Goal: Information Seeking & Learning: Learn about a topic

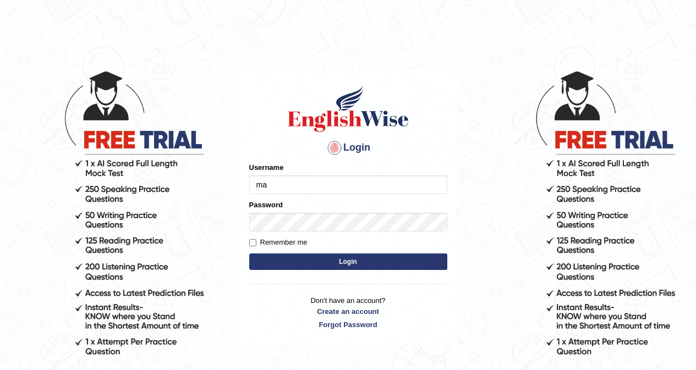
type input "maitree_parramatta"
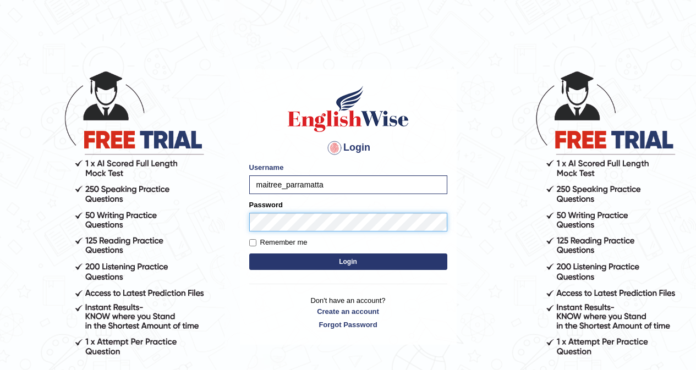
click at [249, 253] on button "Login" at bounding box center [348, 261] width 198 height 16
click at [297, 258] on button "Login" at bounding box center [348, 261] width 198 height 16
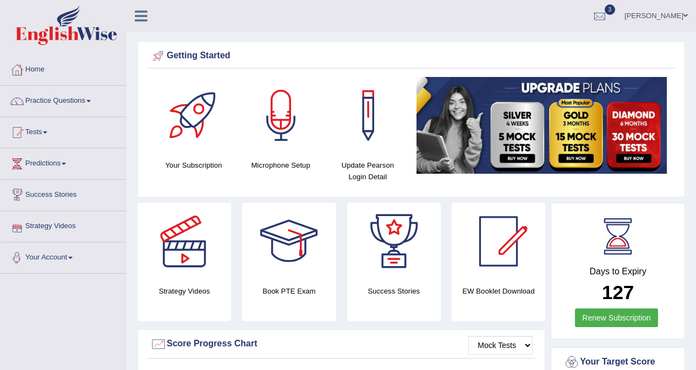
click at [75, 98] on link "Practice Questions" at bounding box center [63, 99] width 125 height 27
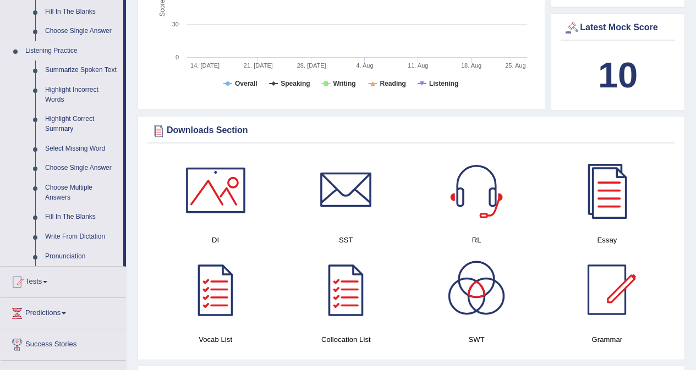
scroll to position [440, 0]
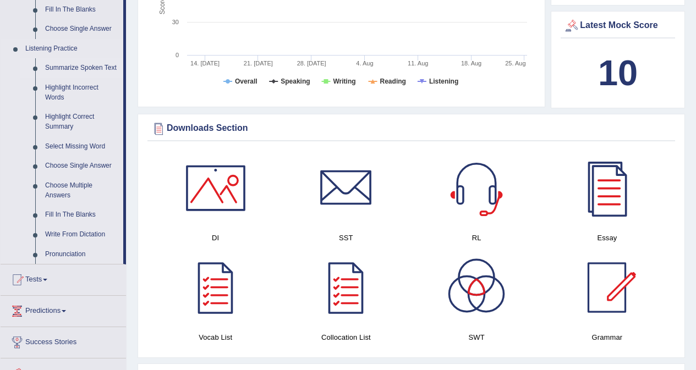
click at [94, 70] on link "Summarize Spoken Text" at bounding box center [81, 68] width 83 height 20
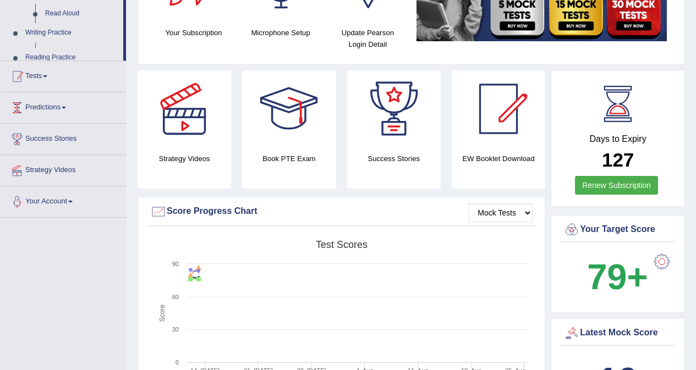
scroll to position [217, 0]
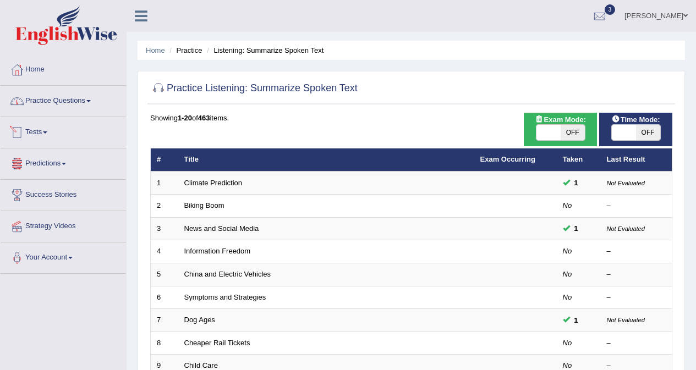
click at [60, 102] on link "Practice Questions" at bounding box center [63, 99] width 125 height 27
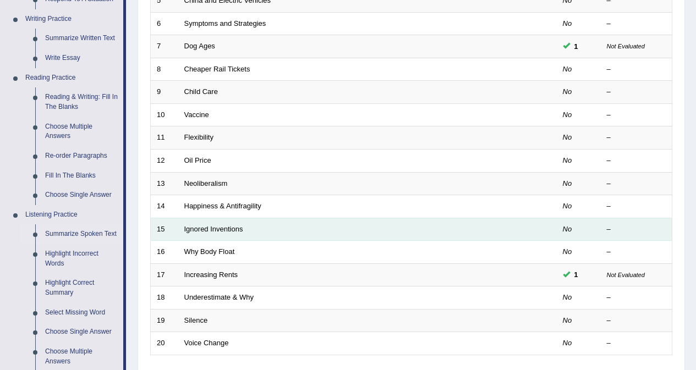
scroll to position [275, 0]
click at [222, 228] on link "Ignored Inventions" at bounding box center [213, 228] width 59 height 8
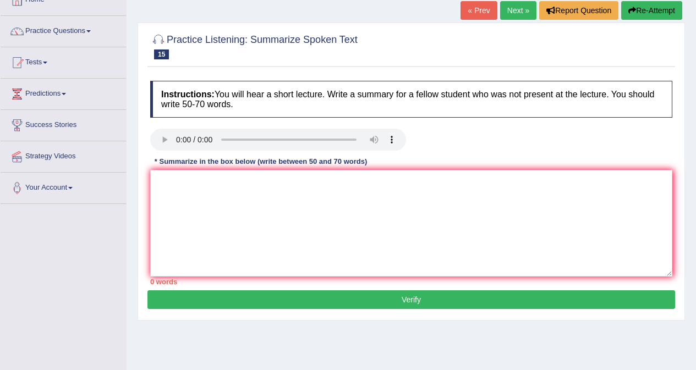
scroll to position [55, 0]
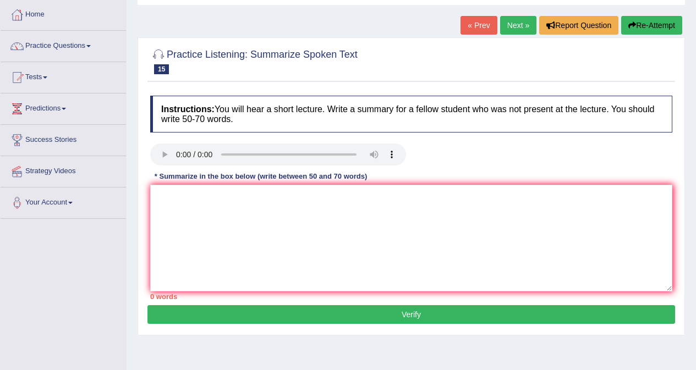
click at [509, 27] on link "Next »" at bounding box center [518, 25] width 36 height 19
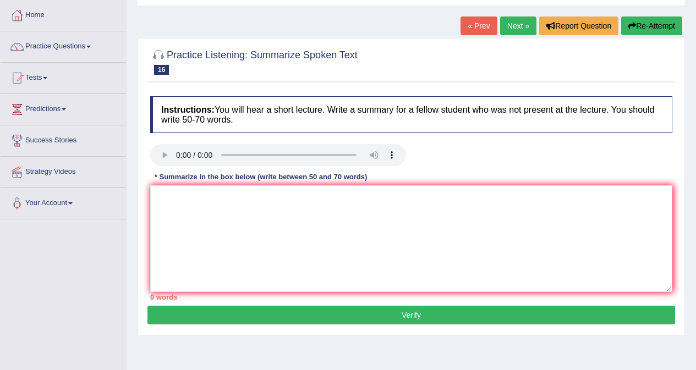
scroll to position [55, 0]
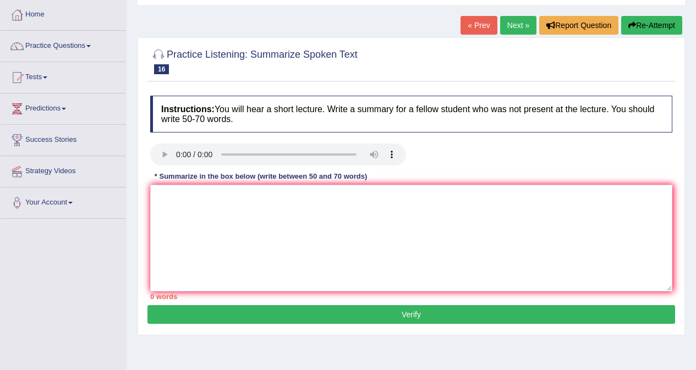
click at [515, 26] on link "Next »" at bounding box center [518, 25] width 36 height 19
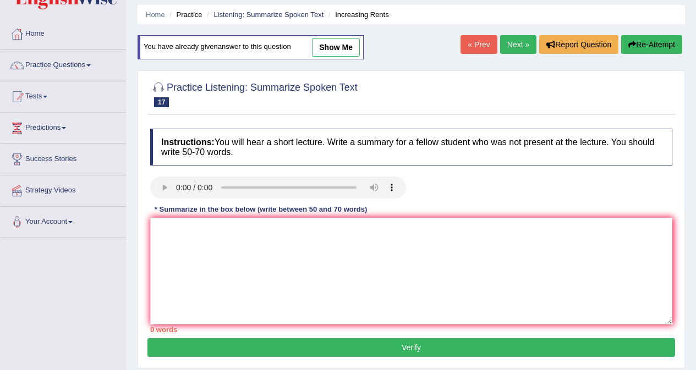
scroll to position [55, 0]
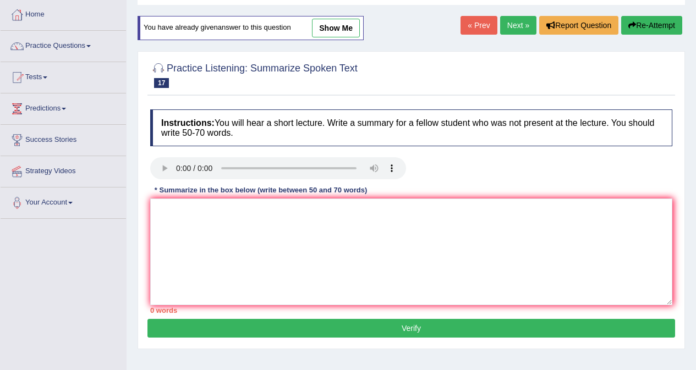
click at [519, 28] on link "Next »" at bounding box center [518, 25] width 36 height 19
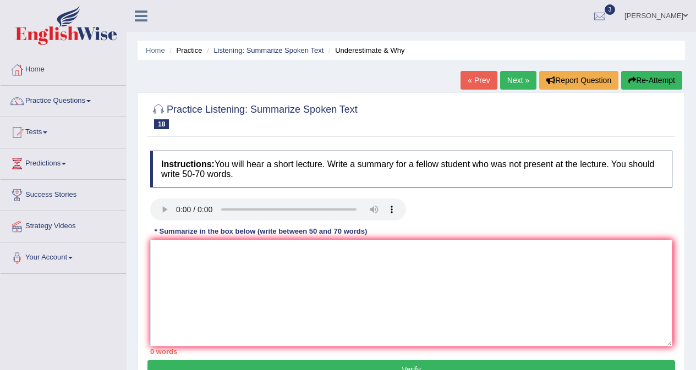
scroll to position [55, 0]
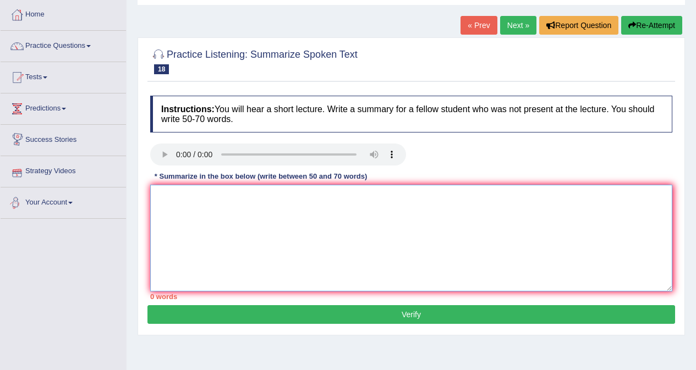
click at [227, 195] on textarea at bounding box center [411, 238] width 522 height 107
click at [263, 196] on textarea "The speaker provided a comphrehensive overview of" at bounding box center [411, 238] width 522 height 107
click at [498, 205] on textarea "The speaker provided a comprehensive overview of" at bounding box center [411, 238] width 522 height 107
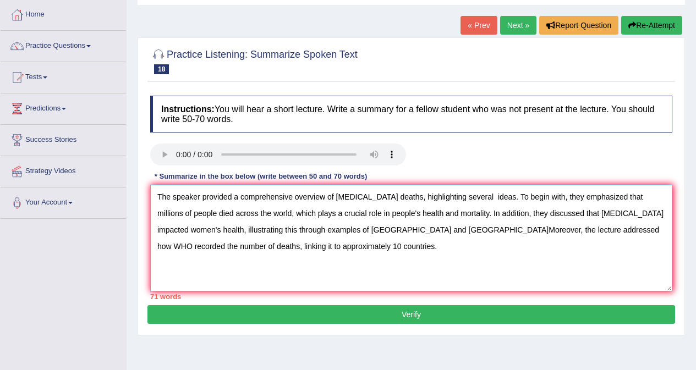
drag, startPoint x: 484, startPoint y: 195, endPoint x: 390, endPoint y: 203, distance: 93.8
click at [390, 203] on textarea "The speaker provided a comprehensive overview of Covid 19 deaths, highlighting …" at bounding box center [411, 238] width 522 height 107
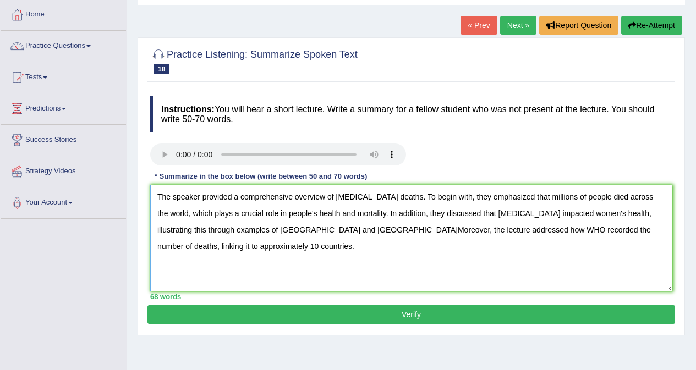
drag, startPoint x: 598, startPoint y: 197, endPoint x: 653, endPoint y: 196, distance: 55.0
click at [653, 196] on textarea "The speaker provided a comprehensive overview of Covid 19 deaths. To begin with…" at bounding box center [411, 238] width 522 height 107
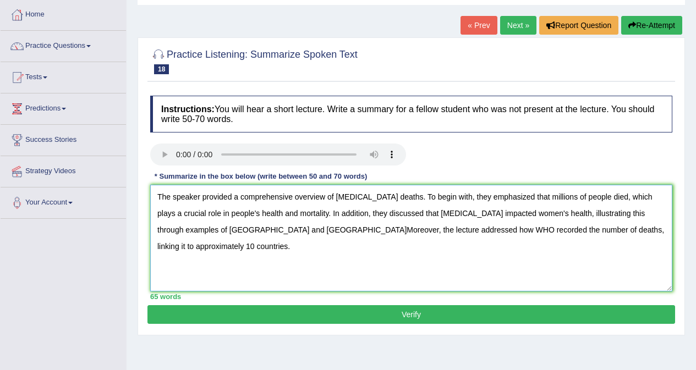
click at [638, 196] on textarea "The speaker provided a comprehensive overview of Covid 19 deaths. To begin with…" at bounding box center [411, 238] width 522 height 107
click at [646, 233] on textarea "The speaker provided a comprehensive overview of Covid 19 deaths. To begin with…" at bounding box center [411, 238] width 522 height 107
drag, startPoint x: 465, startPoint y: 232, endPoint x: 600, endPoint y: 233, distance: 135.3
click at [600, 233] on textarea "The speaker provided a comprehensive overview of Covid 19 deaths. To begin with…" at bounding box center [411, 238] width 522 height 107
click at [466, 230] on textarea "The speaker provided a comprehensive overview of Covid 19 deaths. To begin with…" at bounding box center [411, 238] width 522 height 107
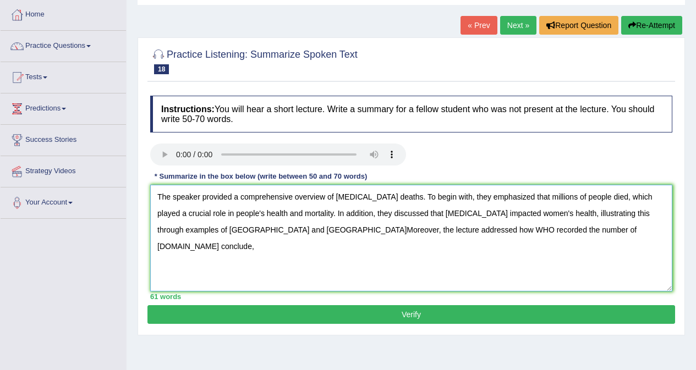
click at [528, 236] on textarea "The speaker provided a comprehensive overview of Covid 19 deaths. To begin with…" at bounding box center [411, 238] width 522 height 107
type textarea "The speaker provided a comprehensive overview of Covid 19 deaths. To begin with…"
click at [365, 310] on button "Verify" at bounding box center [410, 314] width 527 height 19
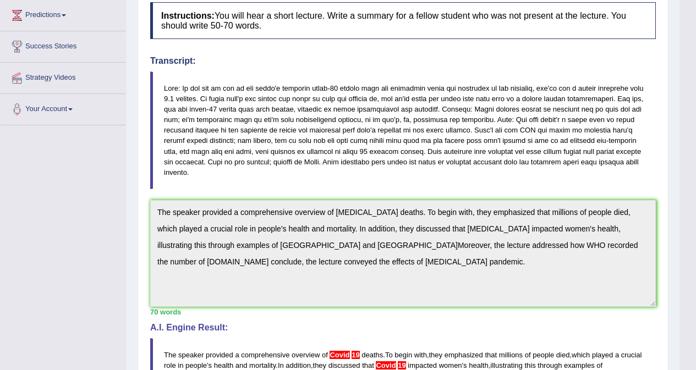
scroll to position [0, 0]
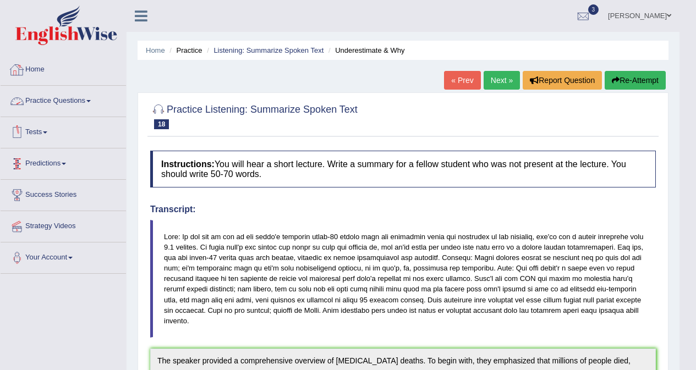
click at [54, 97] on link "Practice Questions" at bounding box center [63, 99] width 125 height 27
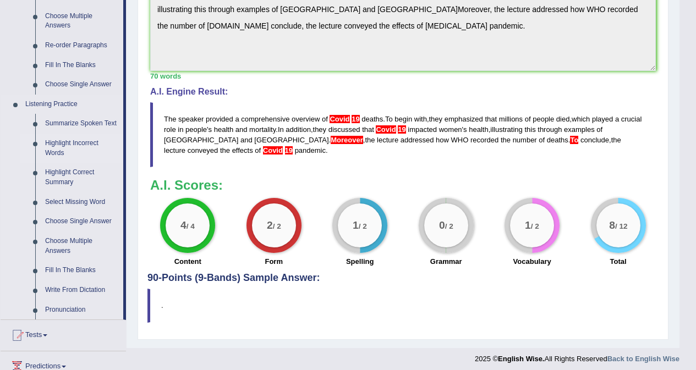
scroll to position [385, 0]
click at [65, 141] on link "Highlight Incorrect Words" at bounding box center [81, 147] width 83 height 29
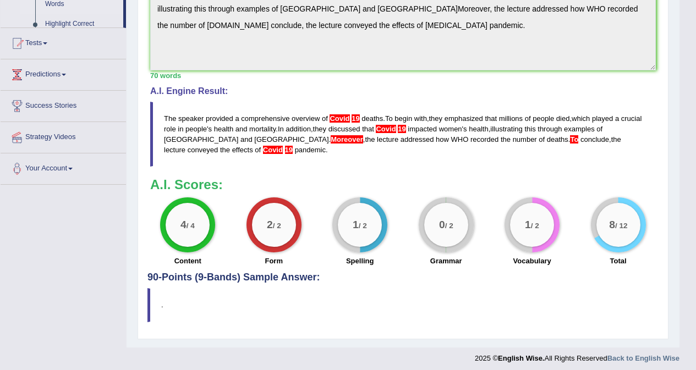
scroll to position [326, 0]
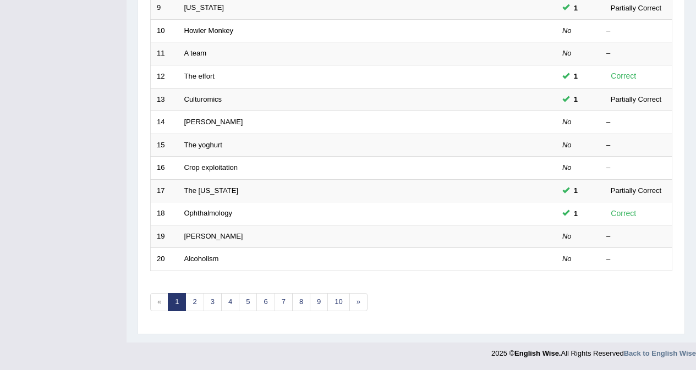
click at [208, 256] on link "Alcoholism" at bounding box center [201, 259] width 35 height 8
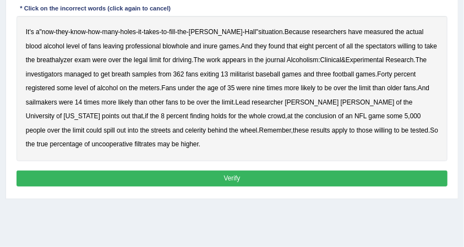
scroll to position [165, 0]
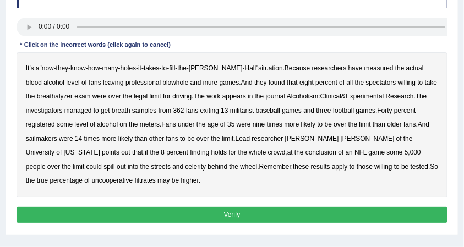
click at [162, 81] on b "blowhole" at bounding box center [175, 83] width 26 height 8
click at [203, 82] on b "inure" at bounding box center [210, 83] width 14 height 8
click at [252, 111] on b "militarist" at bounding box center [242, 111] width 24 height 8
click at [48, 139] on b "sailmakers" at bounding box center [41, 139] width 31 height 8
click at [185, 167] on b "celerity" at bounding box center [195, 167] width 21 height 8
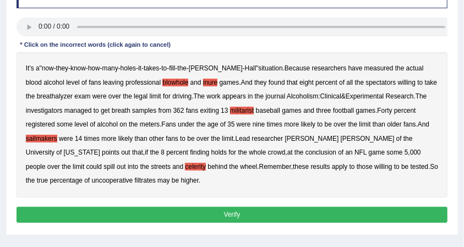
click at [135, 183] on b "filtrates" at bounding box center [145, 181] width 21 height 8
click at [293, 166] on b "these" at bounding box center [301, 167] width 16 height 8
click at [137, 136] on b "than" at bounding box center [141, 139] width 13 height 8
click at [82, 104] on div "It's a " now - they - know - how - many - holes - it - takes - to - fill - the …" at bounding box center [231, 124] width 431 height 145
click at [64, 111] on b "managed" at bounding box center [77, 111] width 27 height 8
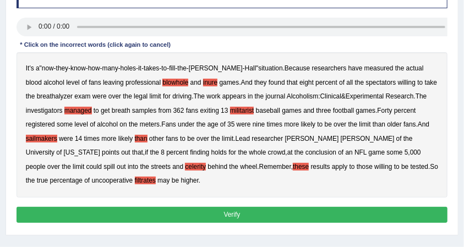
click at [53, 111] on b "investigators" at bounding box center [44, 111] width 37 height 8
click at [305, 96] on b "Alcoholism" at bounding box center [302, 96] width 32 height 8
click at [366, 81] on b "spectators" at bounding box center [381, 83] width 30 height 8
click at [42, 79] on b "blood" at bounding box center [34, 83] width 16 height 8
click at [348, 66] on b "have" at bounding box center [355, 68] width 14 height 8
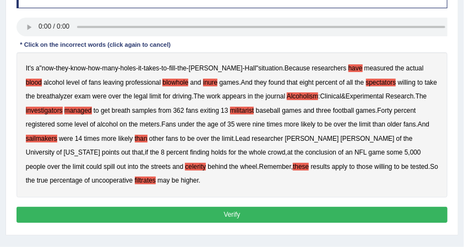
click at [284, 68] on b "Because" at bounding box center [296, 68] width 25 height 8
click at [385, 119] on div "It's a " now - they - know - how - many - holes - it - takes - to - fill - the …" at bounding box center [231, 124] width 431 height 145
click at [384, 126] on b "than" at bounding box center [378, 124] width 13 height 8
click at [100, 148] on b "Minnesota" at bounding box center [82, 152] width 36 height 8
click at [102, 163] on b "could" at bounding box center [93, 167] width 15 height 8
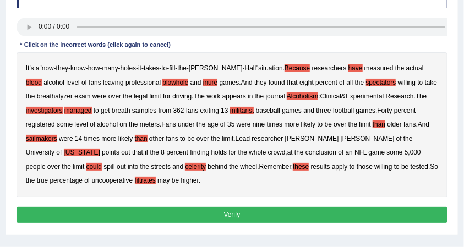
click at [71, 163] on b "the" at bounding box center [66, 167] width 9 height 8
click at [60, 163] on b "over" at bounding box center [53, 167] width 13 height 8
click at [251, 214] on button "Verify" at bounding box center [231, 215] width 431 height 16
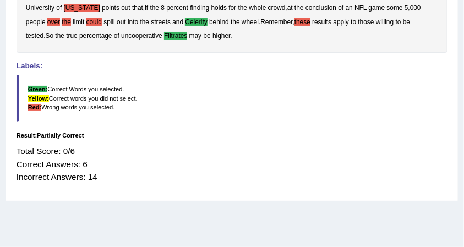
scroll to position [330, 0]
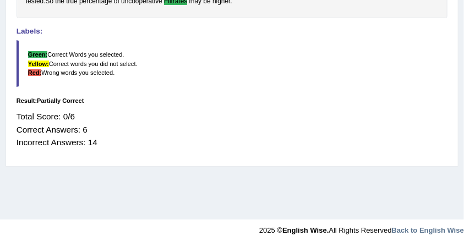
click at [88, 125] on div "Total Score: 0/6 Correct Answers: 6 Incorrect Answers: 14" at bounding box center [231, 129] width 431 height 48
drag, startPoint x: 89, startPoint y: 143, endPoint x: 110, endPoint y: 143, distance: 21.4
click at [110, 143] on div "Total Score: 0/6 Correct Answers: 6 Incorrect Answers: 14" at bounding box center [231, 129] width 431 height 48
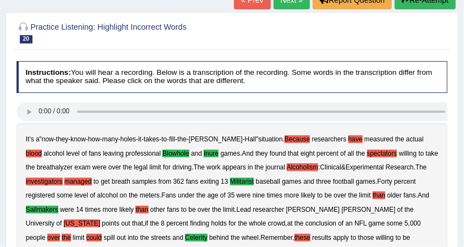
scroll to position [74, 0]
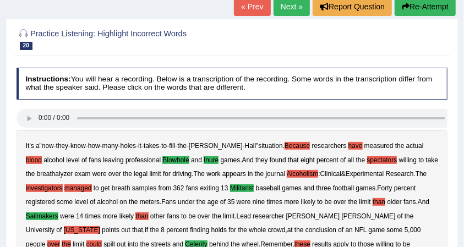
click at [284, 11] on link "Next »" at bounding box center [291, 6] width 36 height 19
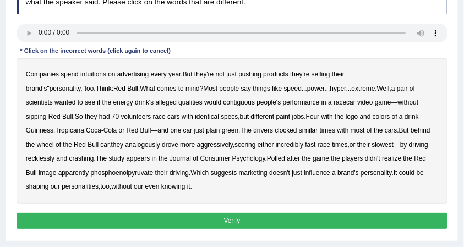
scroll to position [146, 0]
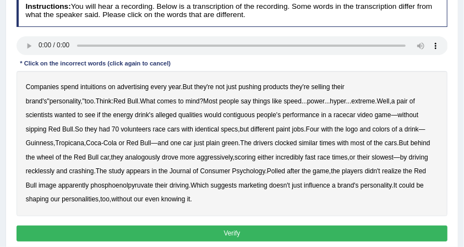
click at [100, 89] on b "intuitions" at bounding box center [93, 87] width 26 height 8
click at [223, 115] on b "contiguous" at bounding box center [239, 115] width 32 height 8
click at [125, 153] on b "analogously" at bounding box center [142, 157] width 35 height 8
click at [91, 184] on b "phosphoenolpyruvate" at bounding box center [122, 185] width 63 height 8
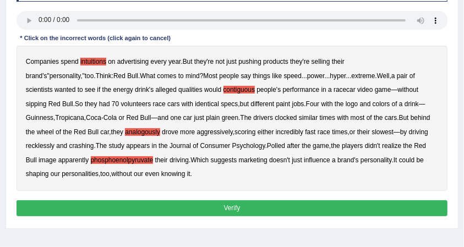
scroll to position [183, 0]
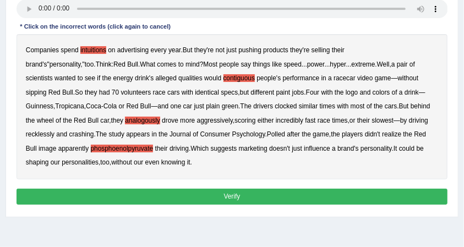
click at [242, 197] on button "Verify" at bounding box center [231, 197] width 431 height 16
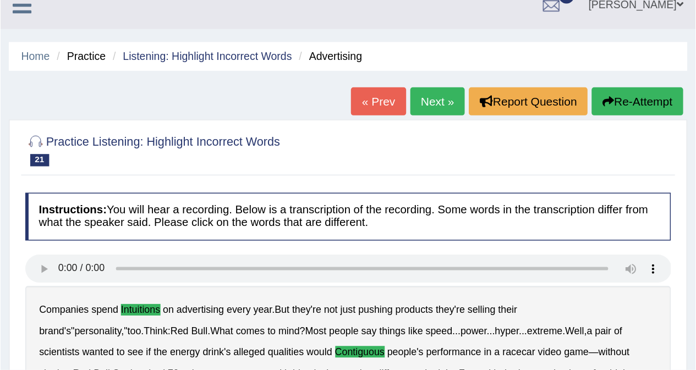
scroll to position [0, 0]
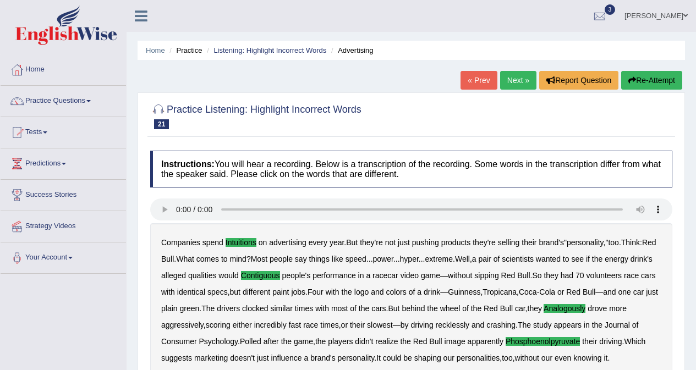
drag, startPoint x: 461, startPoint y: 2, endPoint x: 47, endPoint y: 98, distance: 425.1
click at [47, 98] on link "Practice Questions" at bounding box center [63, 99] width 125 height 27
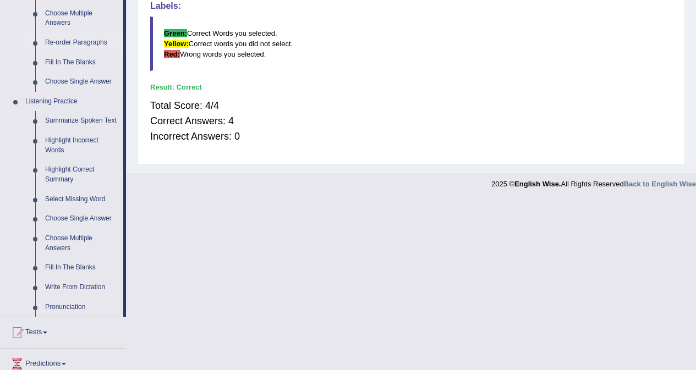
scroll to position [440, 0]
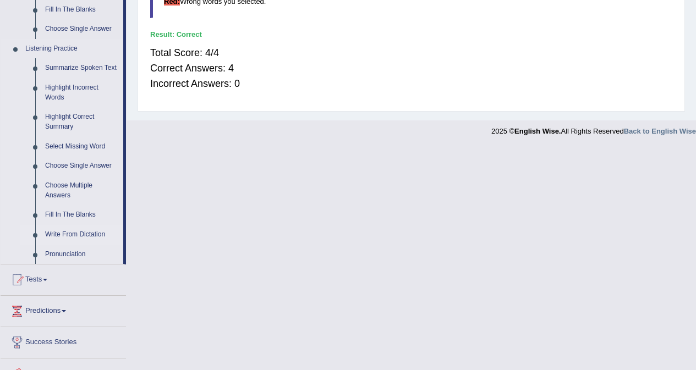
click at [87, 231] on link "Write From Dictation" at bounding box center [81, 235] width 83 height 20
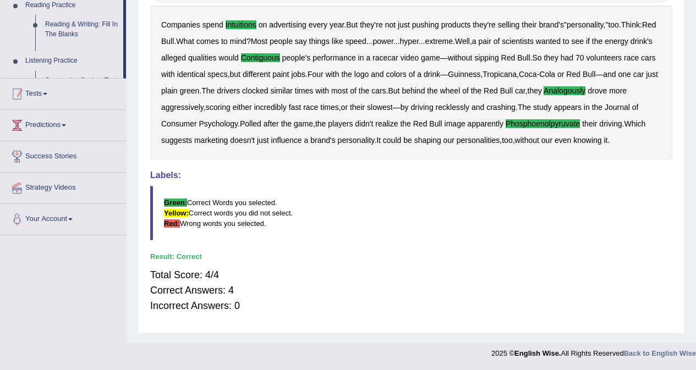
scroll to position [138, 0]
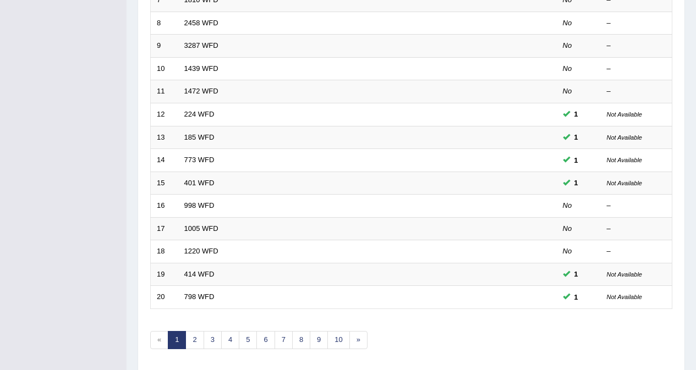
scroll to position [358, 0]
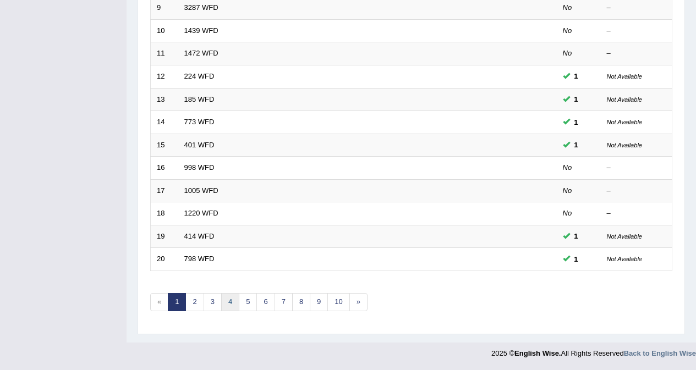
click at [222, 306] on link "4" at bounding box center [230, 302] width 18 height 18
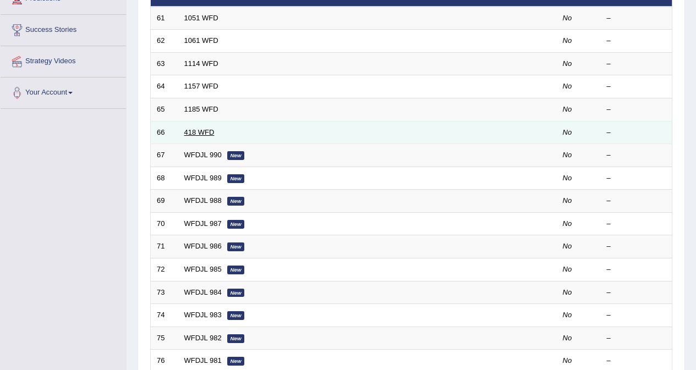
click at [202, 133] on link "418 WFD" at bounding box center [199, 132] width 30 height 8
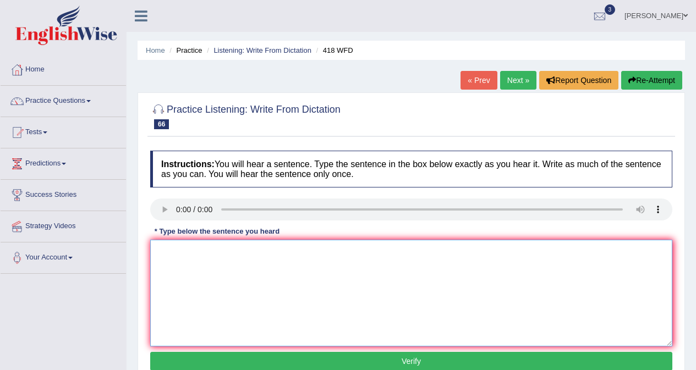
click at [307, 289] on textarea at bounding box center [411, 293] width 522 height 107
click at [207, 254] on textarea "The university graduates lose their time in getting jobs." at bounding box center [411, 293] width 522 height 107
click at [323, 251] on textarea "The university universty students graduates lose their time in getting jobs." at bounding box center [411, 293] width 522 height 107
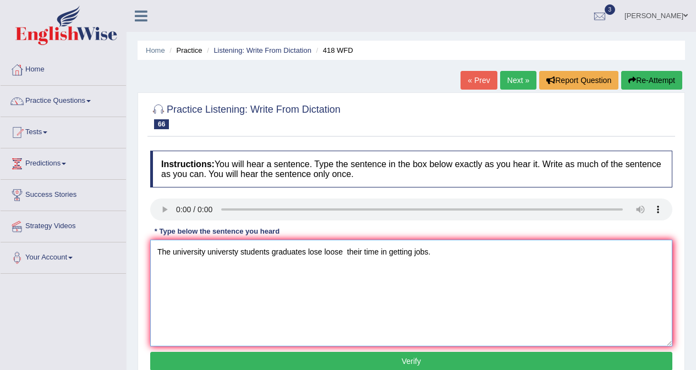
click at [432, 251] on textarea "The university universty students graduates lose loose their time in getting jo…" at bounding box center [411, 293] width 522 height 107
type textarea "The university universty students graduates lose loose their time in getting fi…"
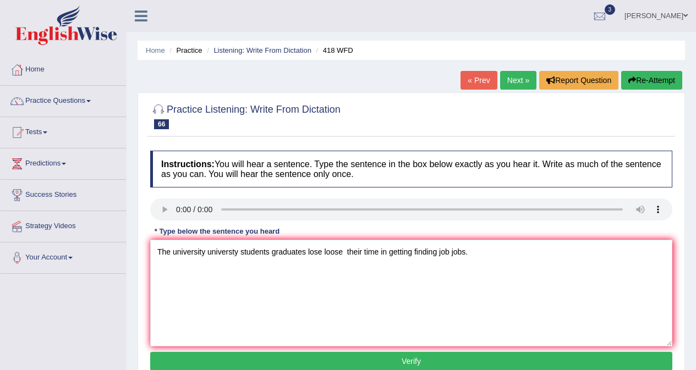
click at [389, 357] on button "Verify" at bounding box center [411, 361] width 522 height 19
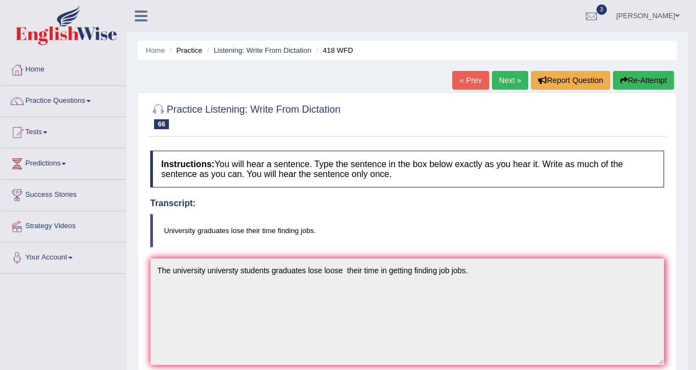
click at [514, 79] on link "Next »" at bounding box center [510, 80] width 36 height 19
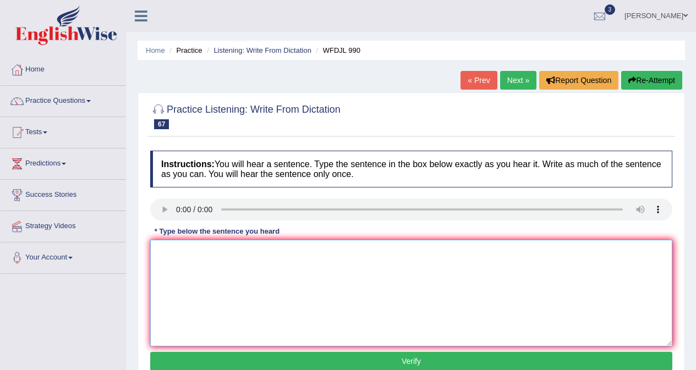
click at [246, 286] on textarea at bounding box center [411, 293] width 522 height 107
type textarea "t"
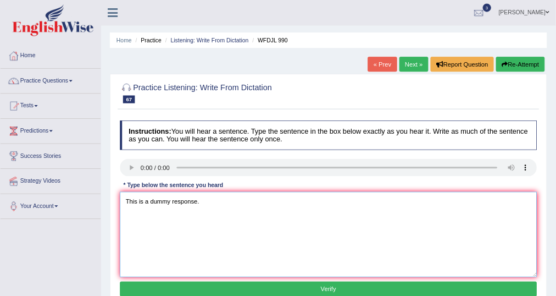
scroll to position [55, 0]
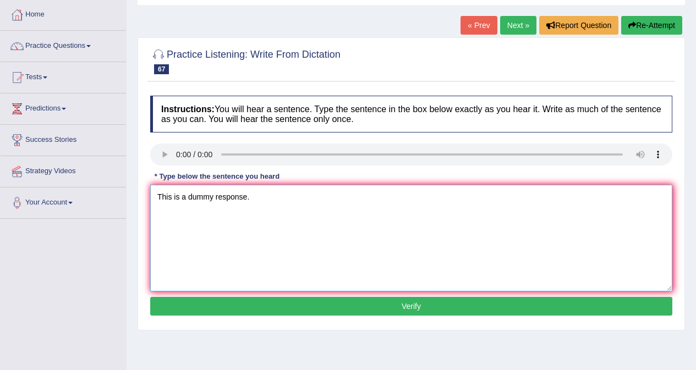
type textarea "This is a dummy response."
click at [380, 304] on button "Verify" at bounding box center [411, 306] width 522 height 19
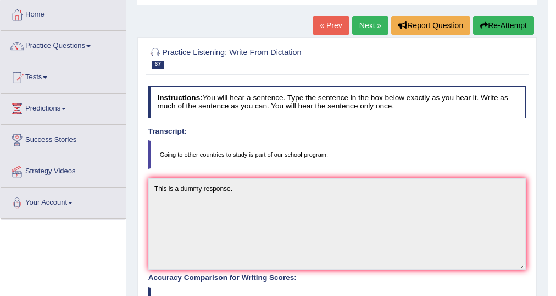
drag, startPoint x: 604, startPoint y: 2, endPoint x: 245, endPoint y: 167, distance: 395.6
click at [245, 167] on blockquote "Going to other countries to study is part of our school program." at bounding box center [337, 154] width 378 height 29
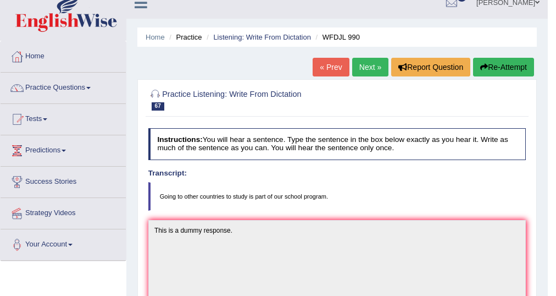
scroll to position [11, 0]
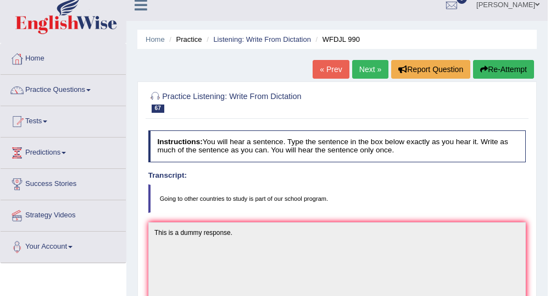
click at [367, 68] on link "Next »" at bounding box center [370, 69] width 36 height 19
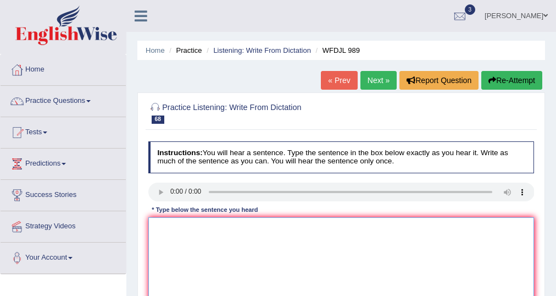
click at [177, 238] on textarea at bounding box center [341, 262] width 387 height 91
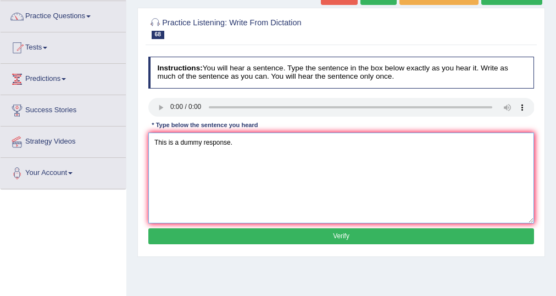
scroll to position [88, 0]
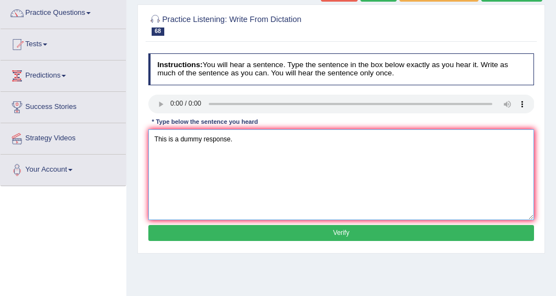
type textarea "This is a dummy response."
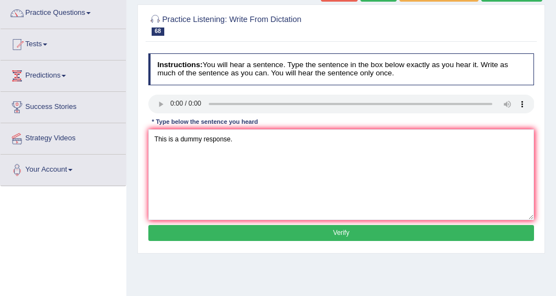
click at [304, 233] on button "Verify" at bounding box center [341, 233] width 387 height 16
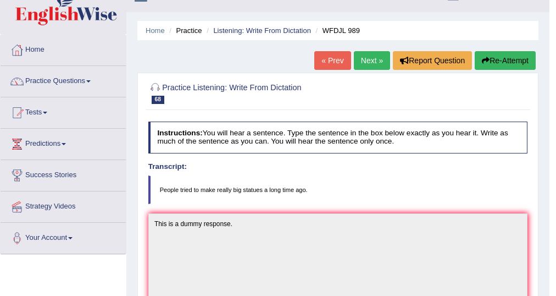
scroll to position [0, 0]
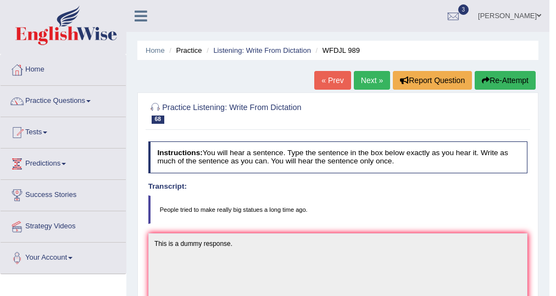
click at [360, 79] on link "Next »" at bounding box center [372, 80] width 36 height 19
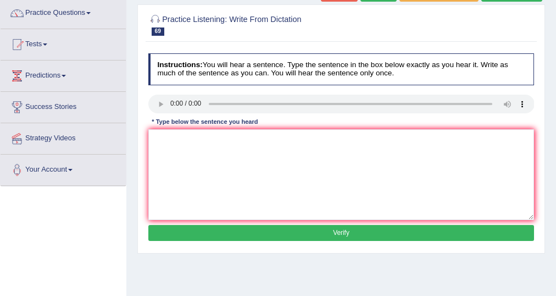
scroll to position [88, 0]
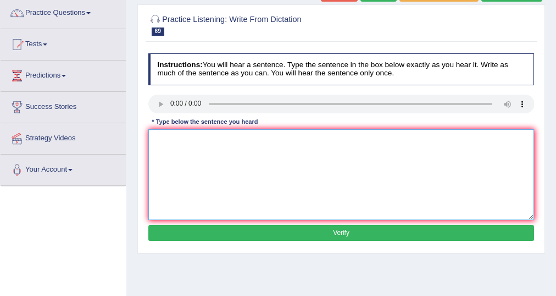
click at [202, 174] on textarea at bounding box center [341, 174] width 387 height 91
type textarea "This is a dummy response"
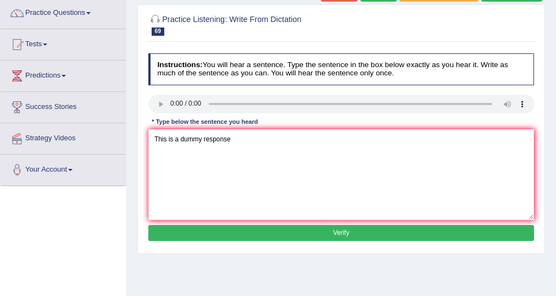
click at [351, 233] on button "Verify" at bounding box center [341, 233] width 387 height 16
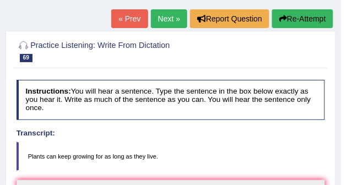
scroll to position [126, 0]
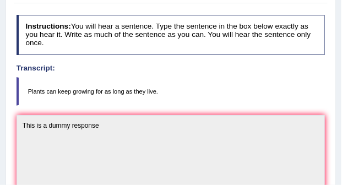
click at [306, 81] on blockquote "Plants can keep growing for as long as they live." at bounding box center [170, 91] width 308 height 29
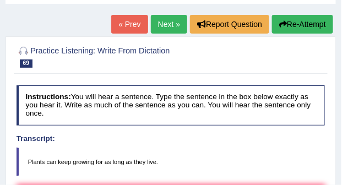
scroll to position [44, 0]
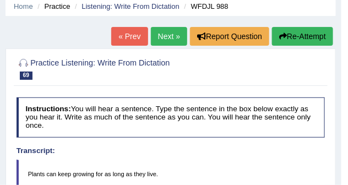
click at [164, 34] on link "Next »" at bounding box center [169, 36] width 36 height 19
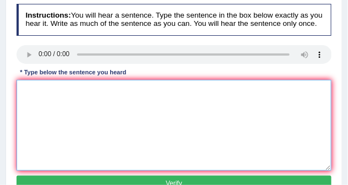
click at [71, 109] on textarea at bounding box center [173, 125] width 315 height 91
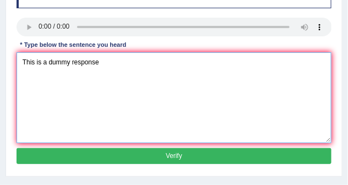
type textarea "This is a dummy response"
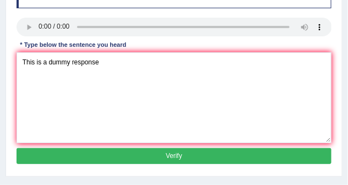
click at [171, 156] on button "Verify" at bounding box center [173, 156] width 315 height 16
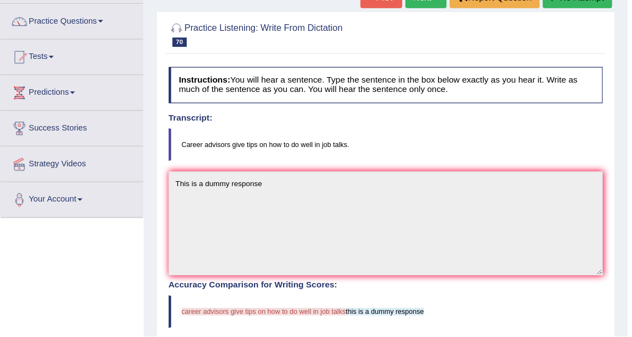
scroll to position [82, 0]
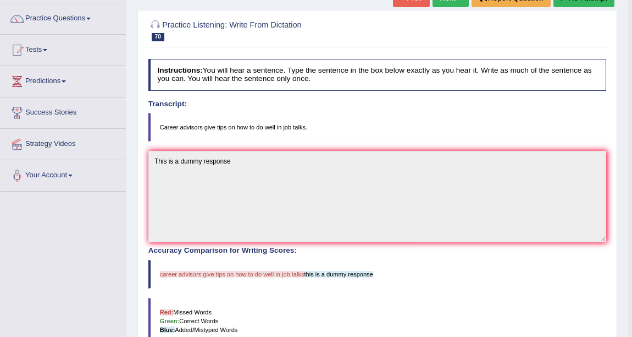
click at [347, 109] on div "Transcript: Career advisors give tips on how to do well in job talks." at bounding box center [377, 121] width 459 height 42
click at [86, 12] on link "Practice Questions" at bounding box center [63, 16] width 125 height 27
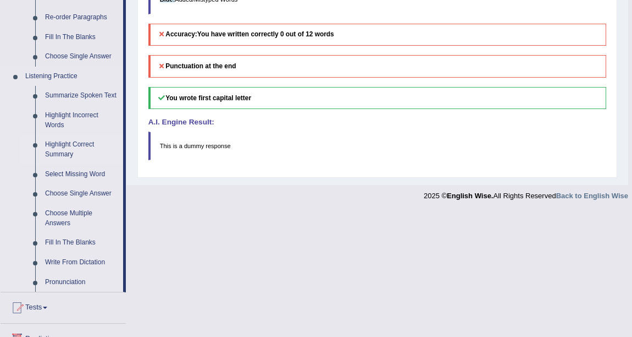
scroll to position [482, 0]
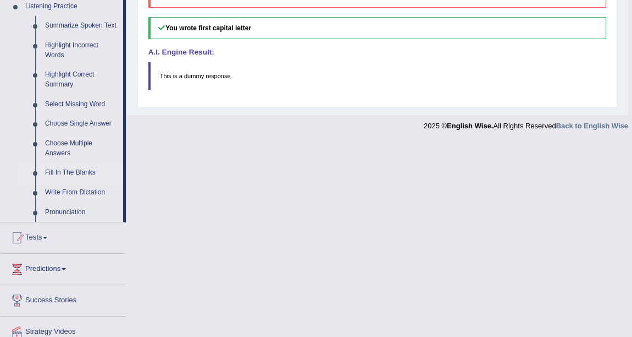
click at [80, 167] on link "Fill In The Blanks" at bounding box center [81, 173] width 83 height 20
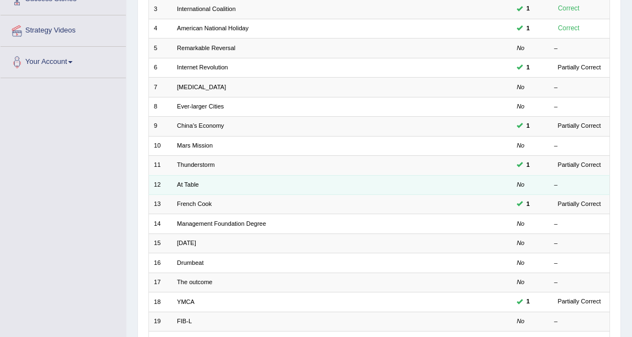
scroll to position [200, 0]
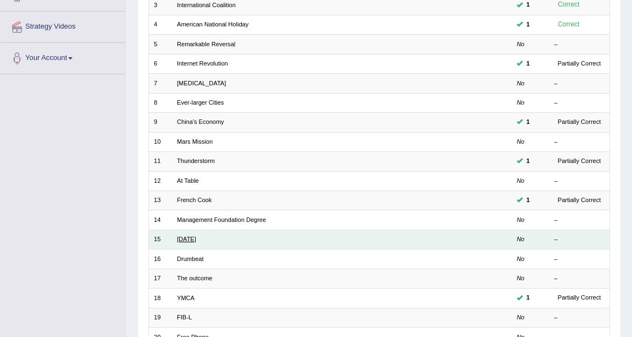
click at [196, 239] on link "[DATE]" at bounding box center [186, 238] width 19 height 7
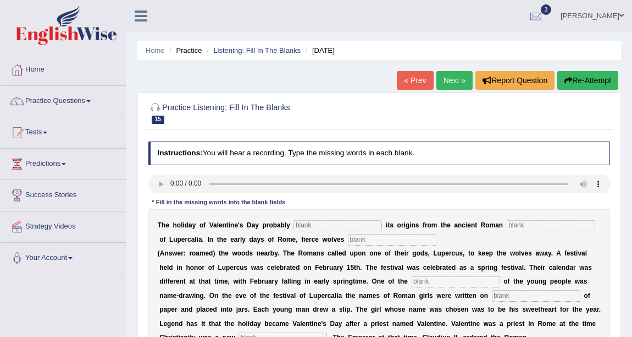
click at [455, 82] on link "Next »" at bounding box center [455, 80] width 36 height 19
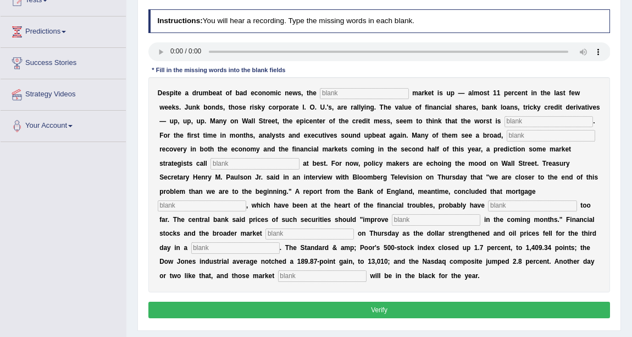
scroll to position [150, 0]
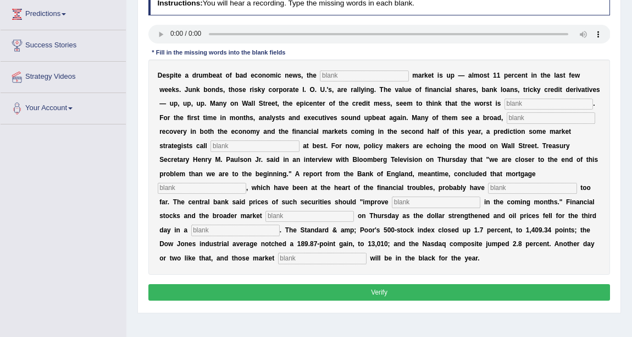
click at [344, 77] on input "text" at bounding box center [364, 75] width 89 height 11
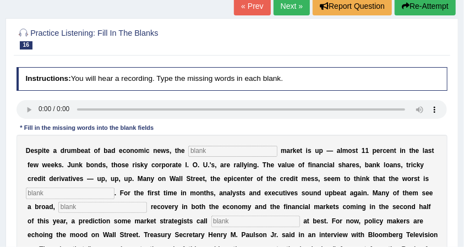
scroll to position [26, 0]
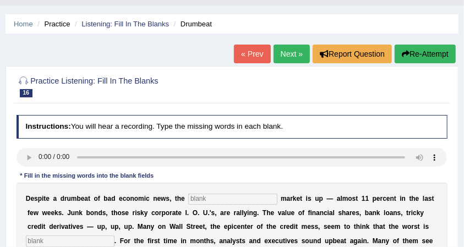
click at [300, 48] on link "Next »" at bounding box center [291, 54] width 36 height 19
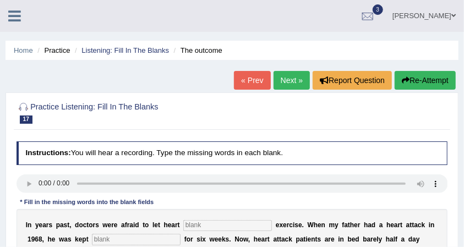
click at [285, 78] on link "Next »" at bounding box center [291, 80] width 36 height 19
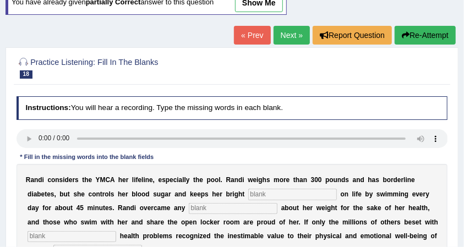
scroll to position [73, 0]
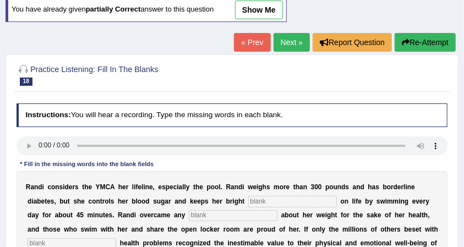
click at [284, 38] on link "Next »" at bounding box center [291, 42] width 36 height 19
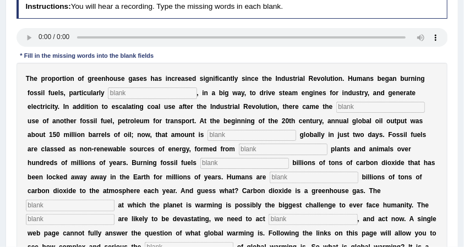
scroll to position [220, 0]
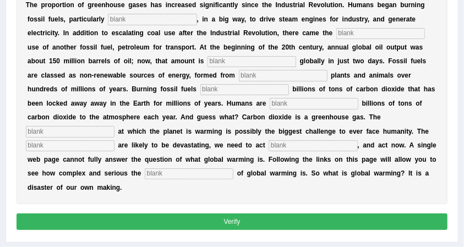
click at [118, 23] on input "text" at bounding box center [152, 19] width 89 height 11
type input "coal"
click at [388, 38] on input "text" at bounding box center [380, 33] width 89 height 11
type input "widespread"
click at [232, 62] on input "text" at bounding box center [251, 61] width 89 height 11
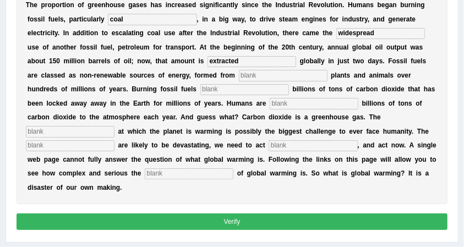
type input "extracted"
click at [265, 76] on input "text" at bounding box center [283, 75] width 89 height 11
type input "decayed"
click at [261, 89] on input "text" at bounding box center [244, 89] width 89 height 11
type input "releases"
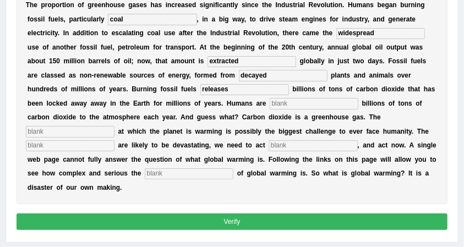
drag, startPoint x: 131, startPoint y: 89, endPoint x: 157, endPoint y: 88, distance: 25.8
click at [157, 88] on div "T h e p r o p o r t i o n o f g r e e n h o u s e g a s e s h a s i n c r e a s…" at bounding box center [231, 96] width 431 height 215
click at [286, 104] on input "text" at bounding box center [313, 103] width 89 height 11
type input "adding"
click at [51, 130] on input "text" at bounding box center [70, 131] width 89 height 11
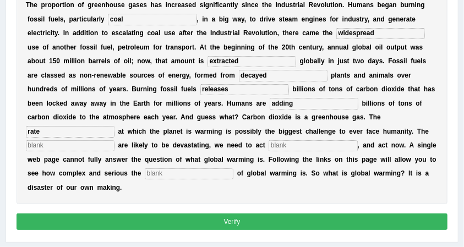
type input "rate"
click at [85, 150] on input "text" at bounding box center [70, 145] width 89 height 11
type input "impacts"
click at [322, 144] on input "text" at bounding box center [312, 145] width 89 height 11
click at [291, 143] on input "decisevely" at bounding box center [312, 145] width 89 height 11
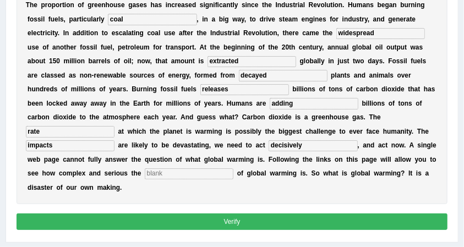
type input "decisively"
click at [233, 172] on input "text" at bounding box center [189, 173] width 89 height 11
type input "issues"
click at [262, 221] on button "Verify" at bounding box center [231, 221] width 431 height 16
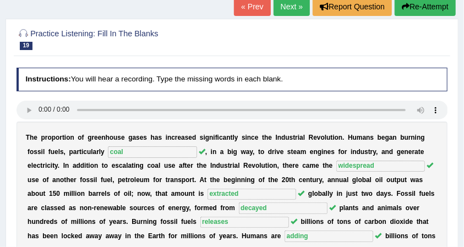
scroll to position [37, 0]
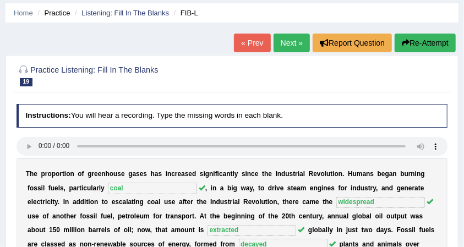
click at [286, 41] on link "Next »" at bounding box center [291, 43] width 36 height 19
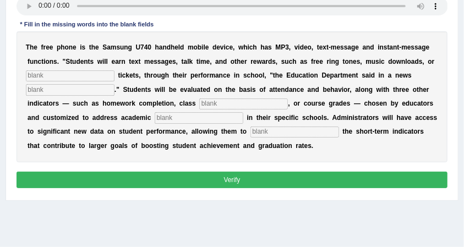
scroll to position [146, 0]
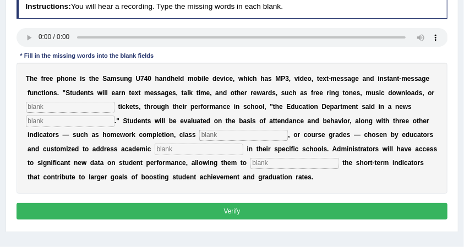
click at [106, 104] on input "text" at bounding box center [70, 107] width 89 height 11
type input "event"
click at [102, 123] on input "text" at bounding box center [70, 120] width 89 height 11
type input "release"
click at [269, 137] on input "text" at bounding box center [243, 135] width 89 height 11
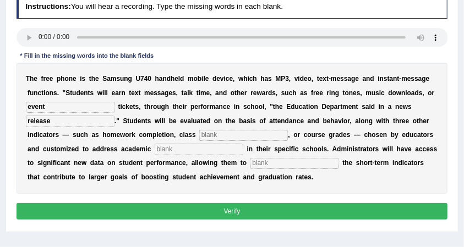
type input "["
type input "participation"
click at [190, 152] on input "text" at bounding box center [199, 149] width 89 height 11
type input "priorities"
click at [326, 152] on div "T h e f r e e p h o n e i s t h e S a m s u n g U 7 4 0 h a n d h e l d m o b i…" at bounding box center [231, 128] width 431 height 131
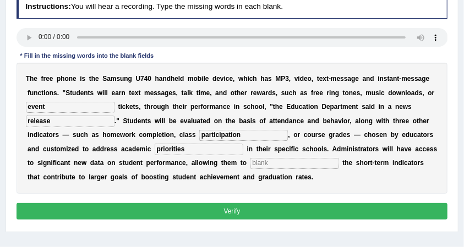
click at [326, 159] on input "text" at bounding box center [294, 163] width 89 height 11
type input "track"
click at [207, 210] on button "Verify" at bounding box center [231, 211] width 431 height 16
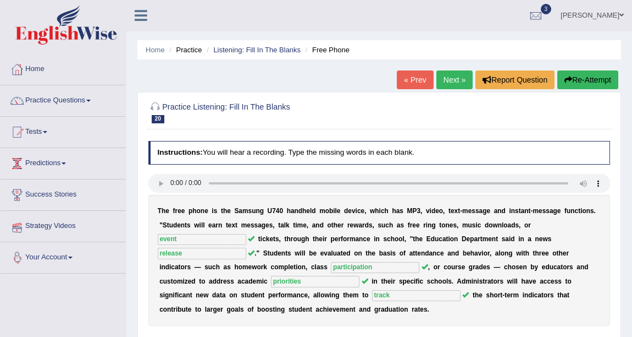
scroll to position [0, 0]
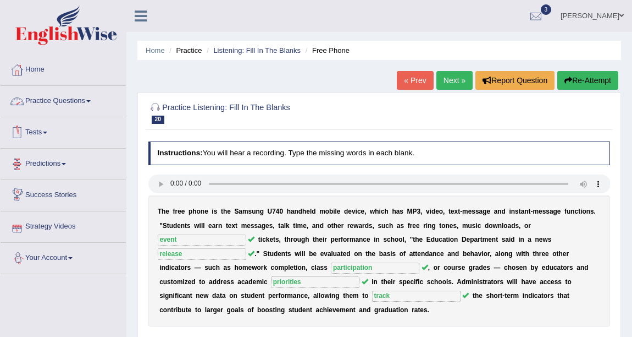
click at [65, 97] on link "Practice Questions" at bounding box center [63, 99] width 125 height 27
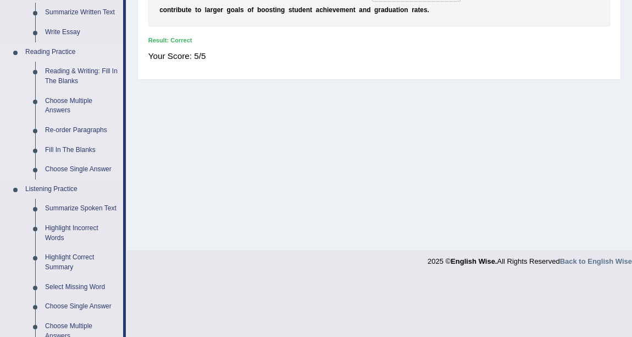
scroll to position [400, 0]
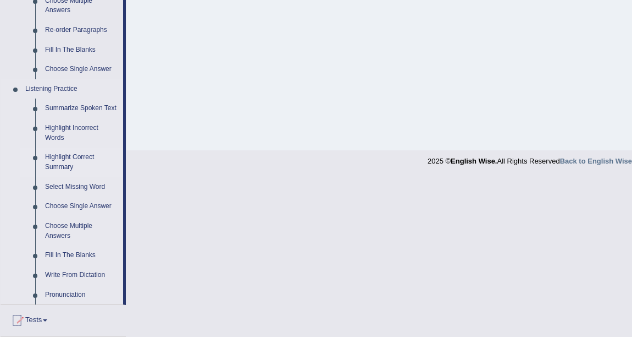
click at [67, 160] on link "Highlight Correct Summary" at bounding box center [81, 161] width 83 height 29
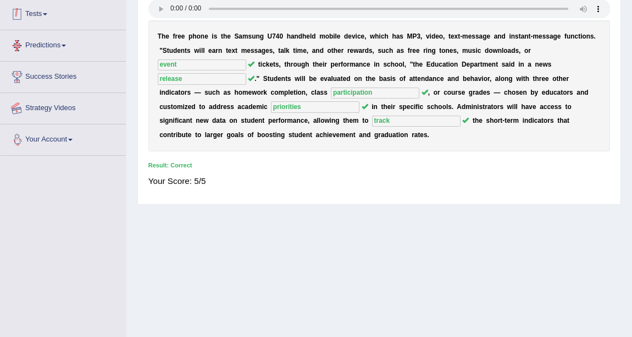
scroll to position [224, 0]
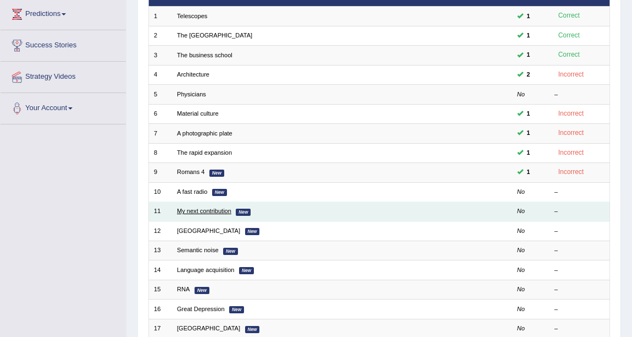
click at [196, 212] on link "My next contribution" at bounding box center [204, 210] width 54 height 7
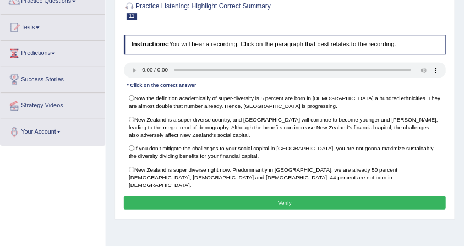
scroll to position [100, 0]
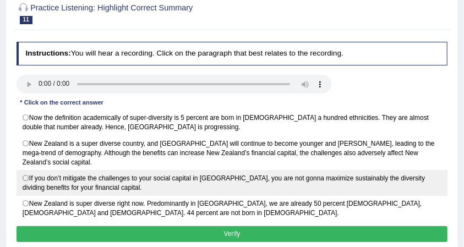
click at [27, 177] on label "If you don’t mitigate the challenges to your social capital in New Zealand, you…" at bounding box center [231, 183] width 431 height 26
radio input "true"
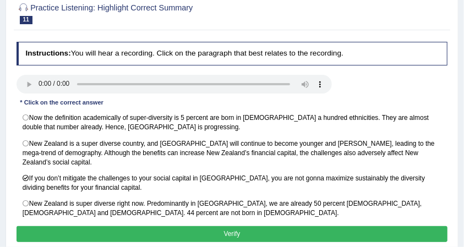
click at [162, 237] on button "Verify" at bounding box center [231, 234] width 431 height 16
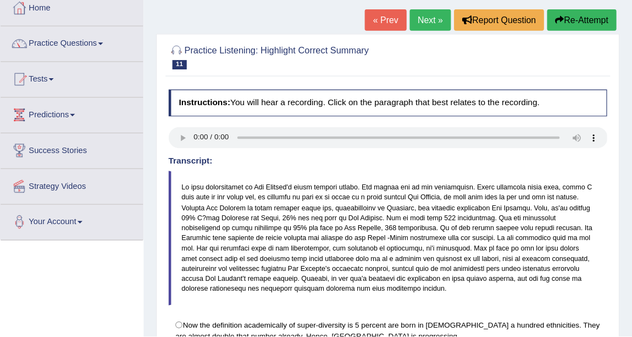
scroll to position [63, 0]
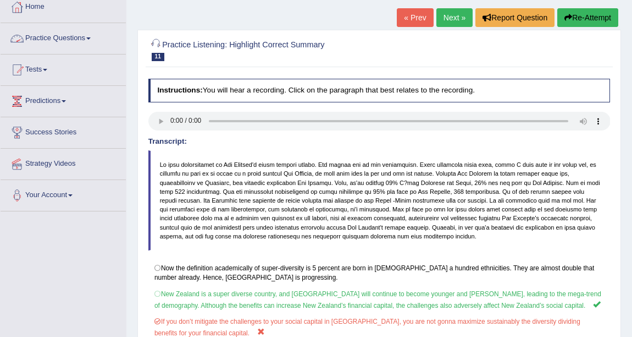
click at [59, 41] on link "Practice Questions" at bounding box center [63, 36] width 125 height 27
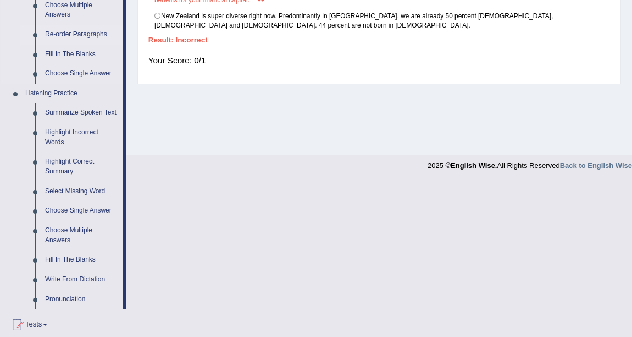
scroll to position [412, 0]
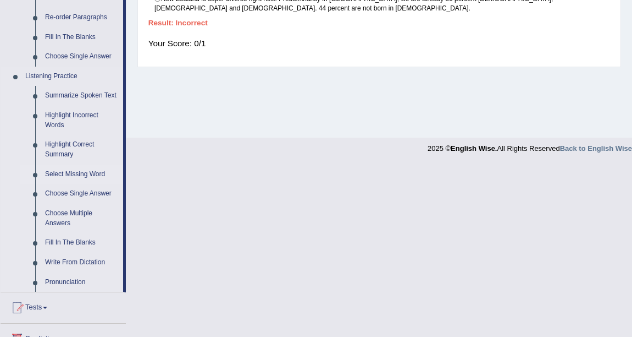
click at [54, 179] on link "Select Missing Word" at bounding box center [81, 174] width 83 height 20
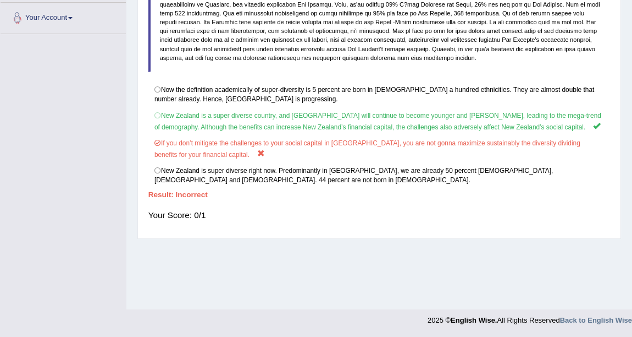
scroll to position [136, 0]
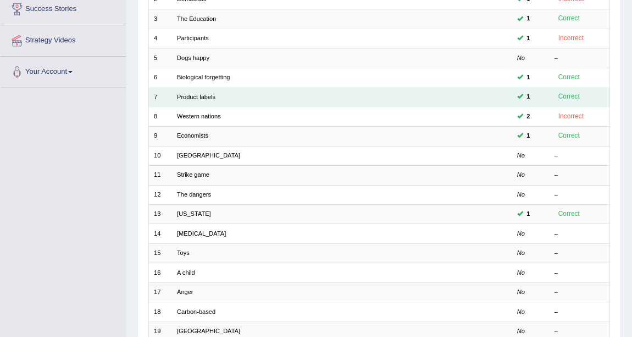
scroll to position [200, 0]
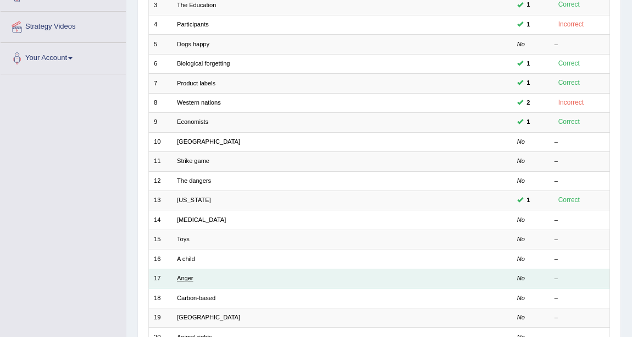
click at [192, 275] on link "Anger" at bounding box center [185, 277] width 16 height 7
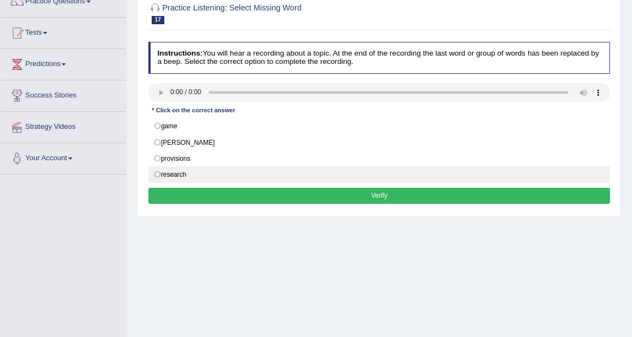
click at [180, 176] on label "research" at bounding box center [379, 174] width 462 height 16
radio input "true"
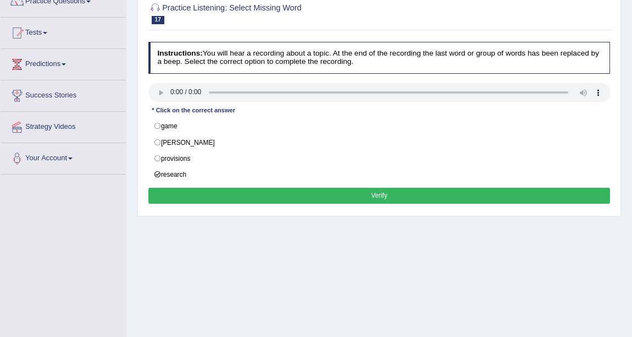
click at [211, 195] on button "Verify" at bounding box center [379, 195] width 462 height 16
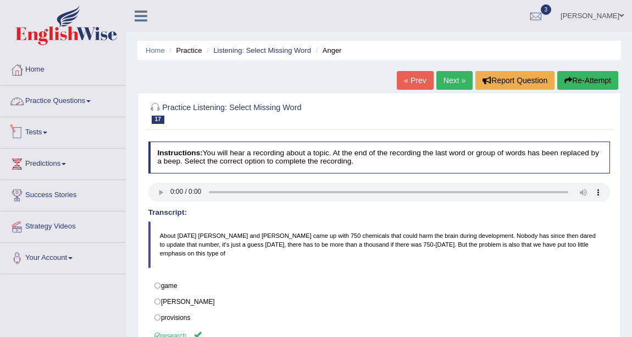
click at [50, 98] on link "Practice Questions" at bounding box center [63, 99] width 125 height 27
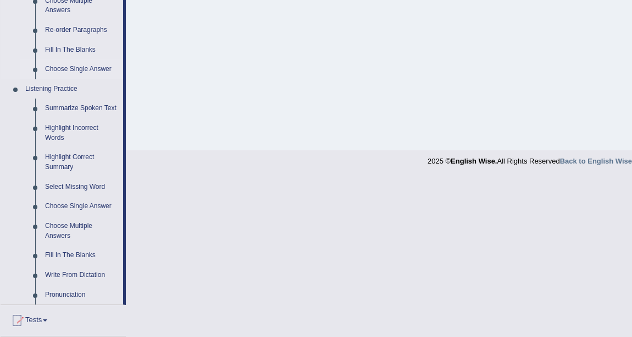
scroll to position [450, 0]
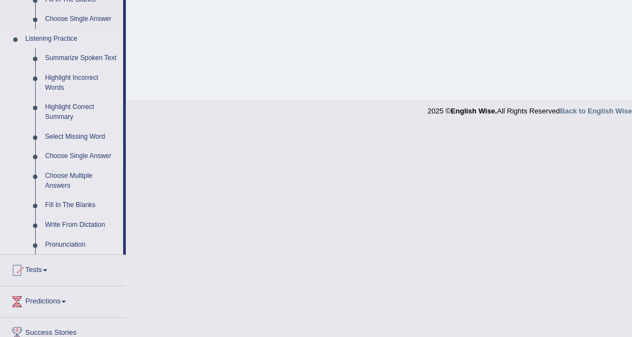
click at [86, 159] on link "Choose Single Answer" at bounding box center [81, 156] width 83 height 20
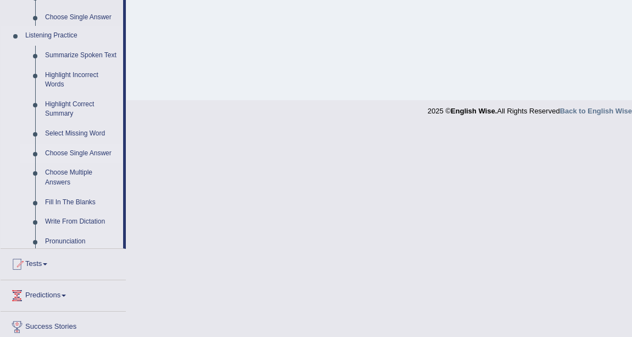
scroll to position [241, 0]
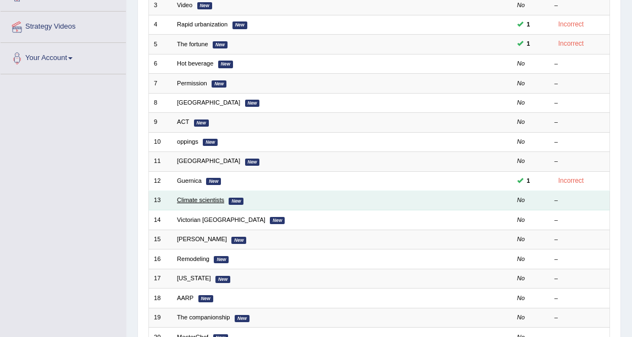
click at [200, 196] on link "Climate scientists" at bounding box center [200, 199] width 47 height 7
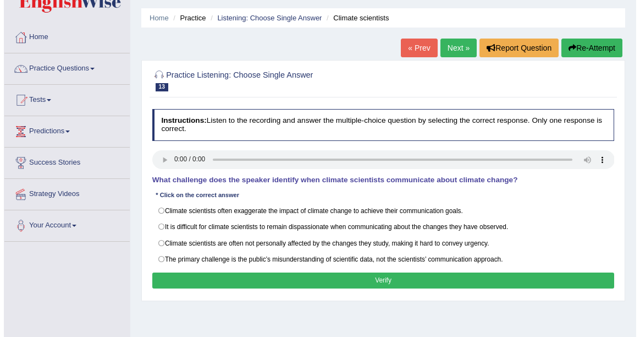
scroll to position [49, 0]
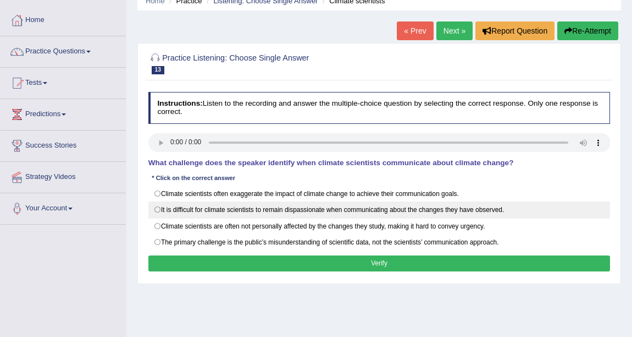
click at [198, 203] on label "It is difficult for climate scientists to remain dispassionate when communicati…" at bounding box center [379, 209] width 462 height 16
radio input "true"
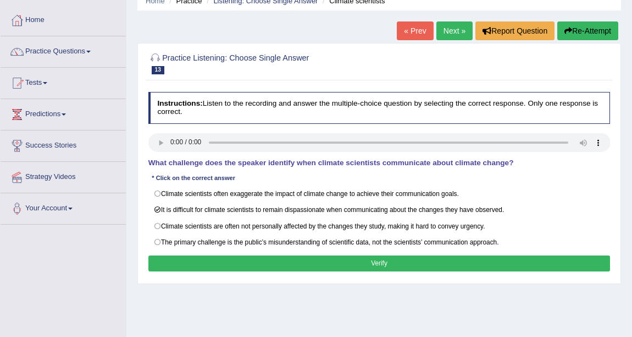
click at [251, 263] on button "Verify" at bounding box center [379, 263] width 462 height 16
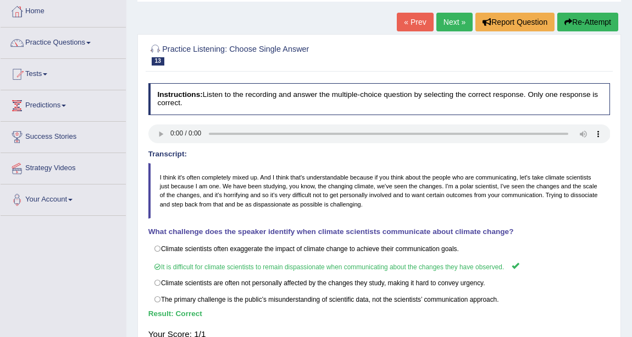
scroll to position [0, 0]
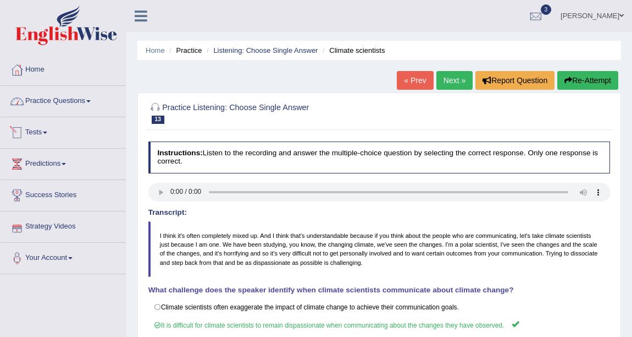
click at [68, 96] on link "Practice Questions" at bounding box center [63, 99] width 125 height 27
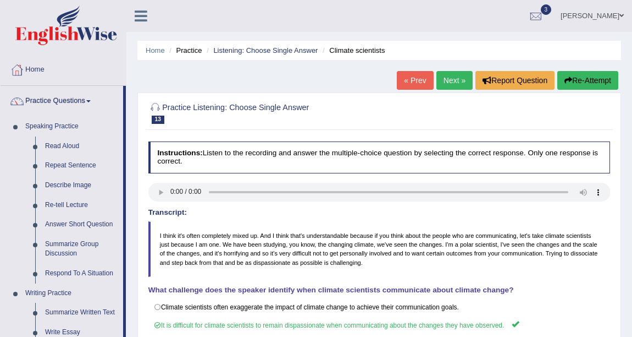
click at [70, 107] on link "Practice Questions" at bounding box center [62, 99] width 123 height 27
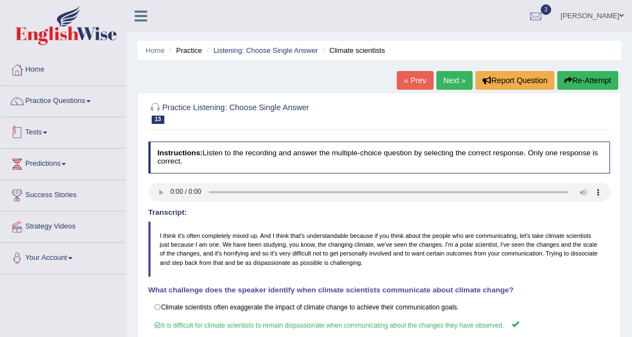
click at [47, 131] on span at bounding box center [45, 132] width 4 height 2
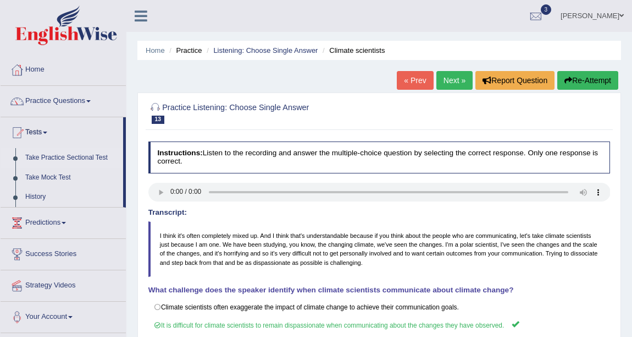
click at [68, 155] on link "Take Practice Sectional Test" at bounding box center [71, 158] width 103 height 20
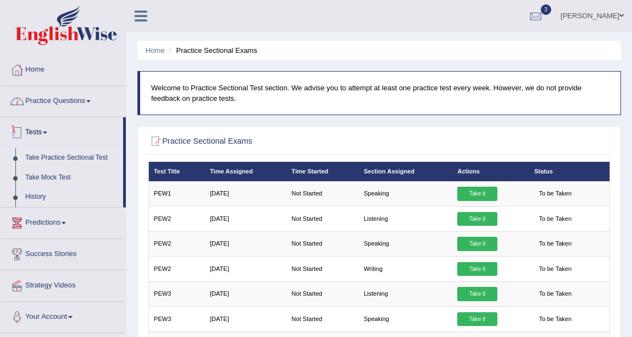
click at [57, 99] on link "Practice Questions" at bounding box center [63, 99] width 125 height 27
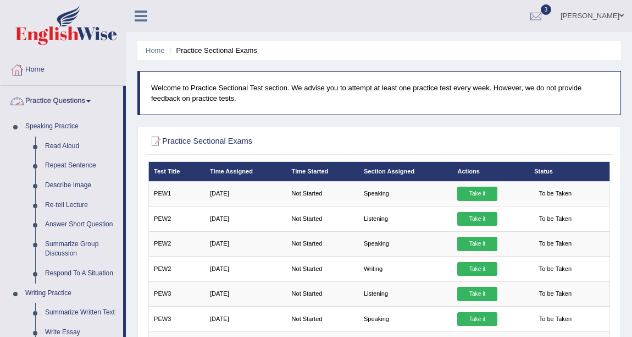
click at [57, 99] on link "Practice Questions" at bounding box center [62, 99] width 123 height 27
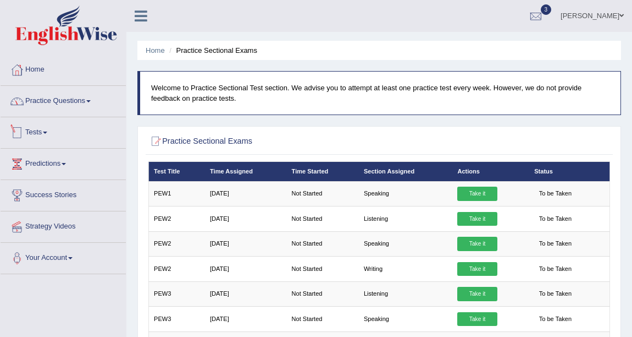
click at [38, 130] on link "Tests" at bounding box center [63, 130] width 125 height 27
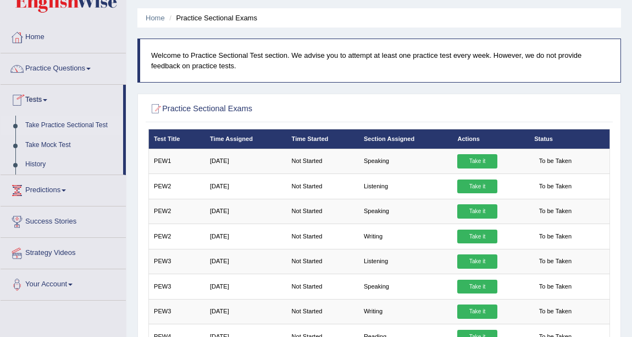
scroll to position [49, 0]
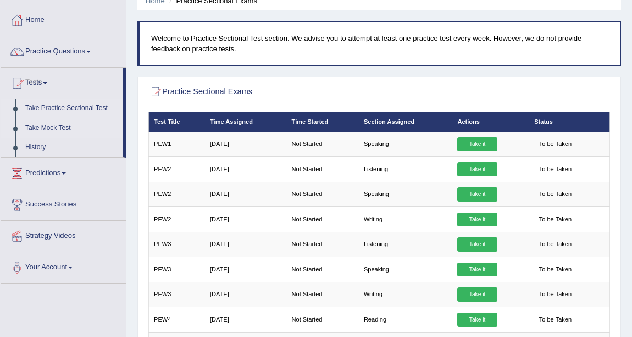
click at [43, 127] on link "Take Mock Test" at bounding box center [71, 128] width 103 height 20
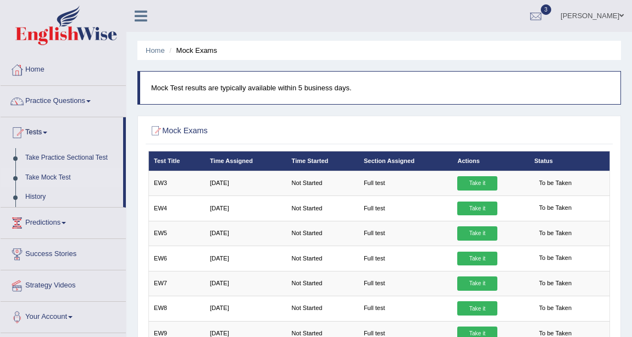
click at [604, 19] on link "[PERSON_NAME]" at bounding box center [593, 14] width 80 height 29
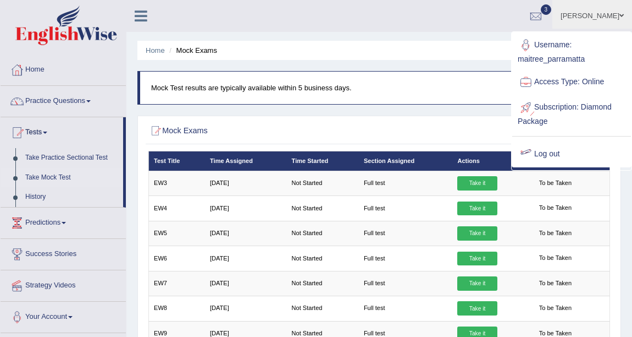
click at [560, 151] on link "Log out" at bounding box center [571, 153] width 119 height 25
